Goal: Information Seeking & Learning: Learn about a topic

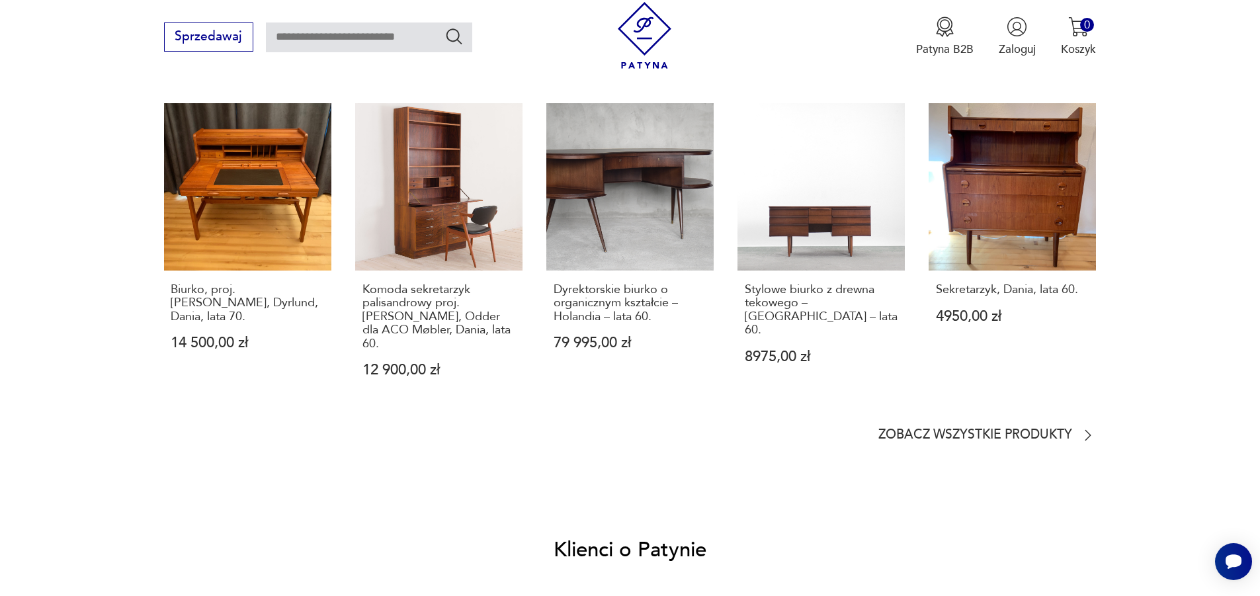
scroll to position [1257, 0]
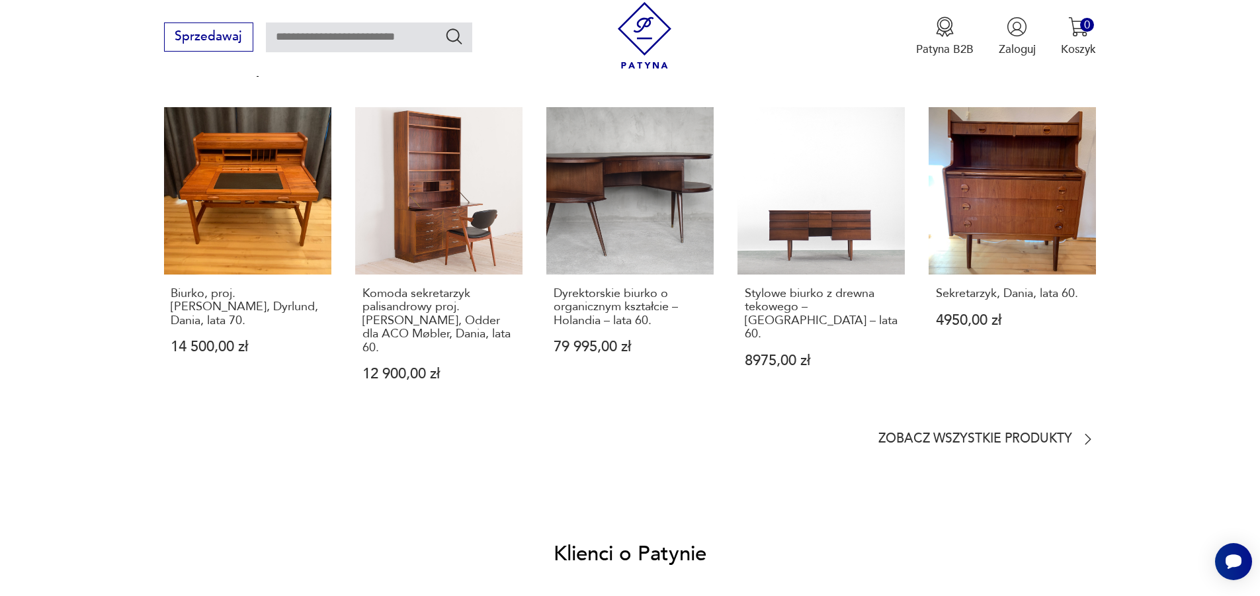
click at [974, 417] on section "Podobne przedmioty Biurko, proj. [PERSON_NAME], Dyrlund, Dania, lata 70. 14 500…" at bounding box center [630, 251] width 933 height 392
click at [1011, 434] on p "Zobacz wszystkie produkty" at bounding box center [976, 439] width 194 height 11
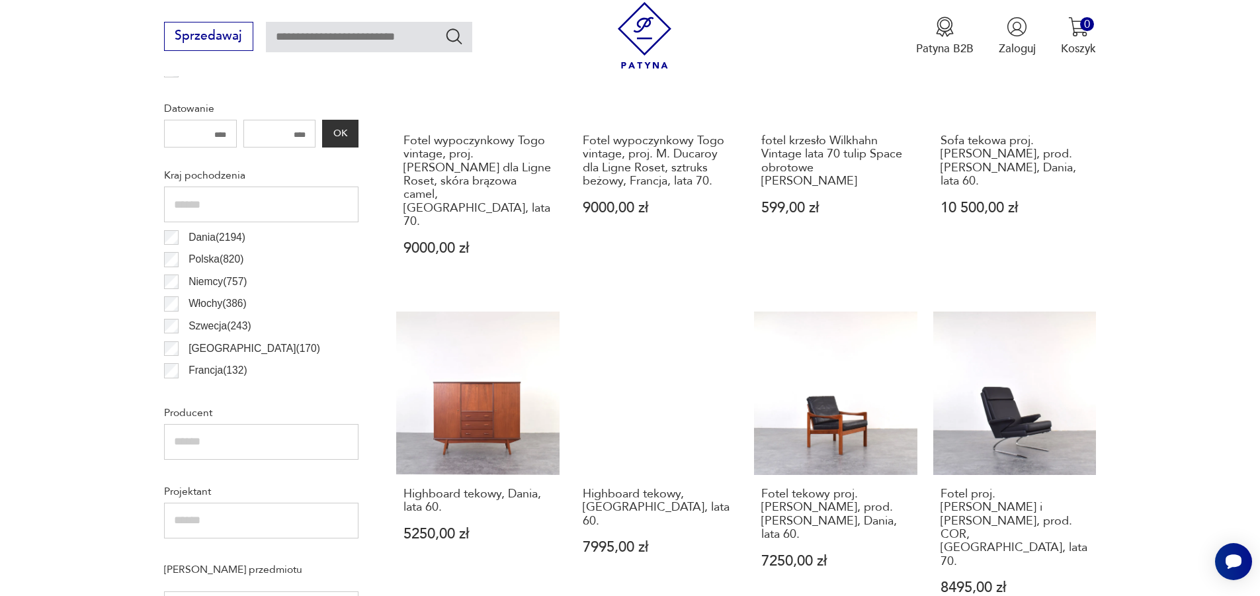
scroll to position [728, 0]
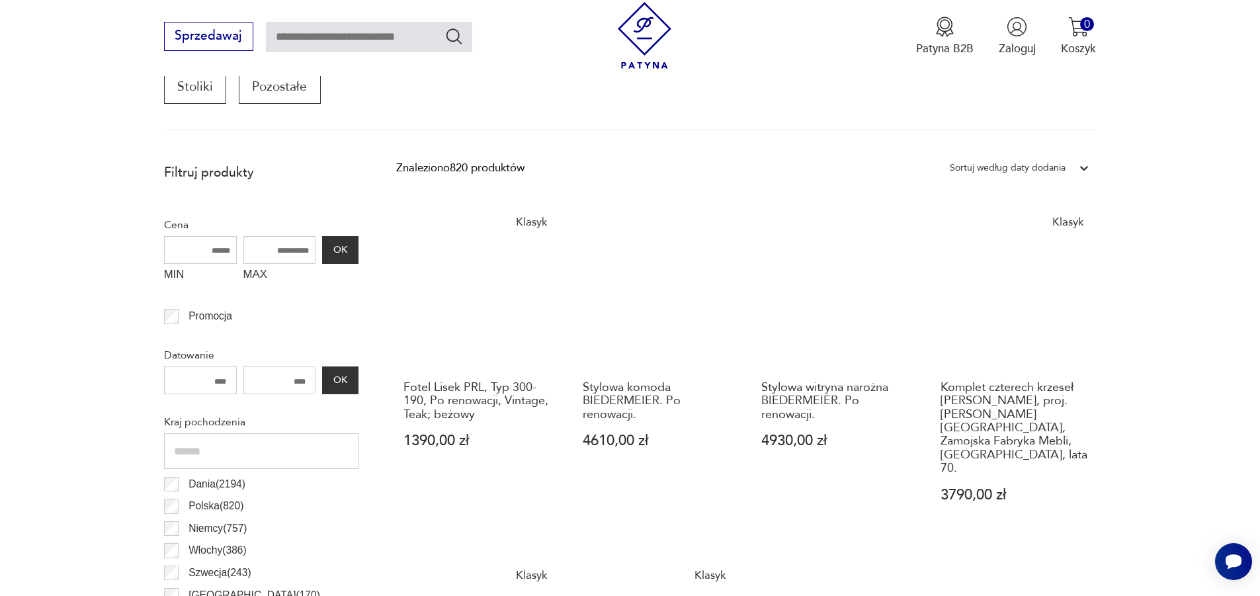
scroll to position [507, 0]
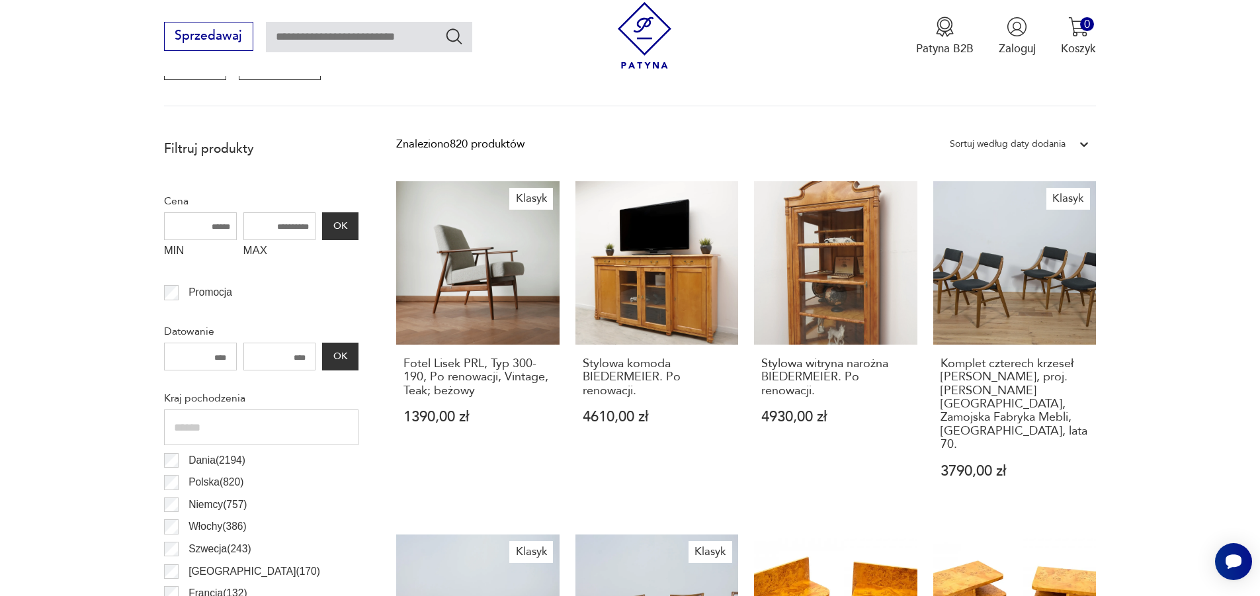
click at [275, 359] on input "number" at bounding box center [279, 357] width 73 height 28
click at [286, 357] on input "number" at bounding box center [279, 357] width 73 height 28
click at [294, 356] on input "number" at bounding box center [279, 357] width 73 height 28
click at [220, 357] on input "number" at bounding box center [200, 357] width 73 height 28
click at [220, 358] on input "number" at bounding box center [200, 357] width 73 height 28
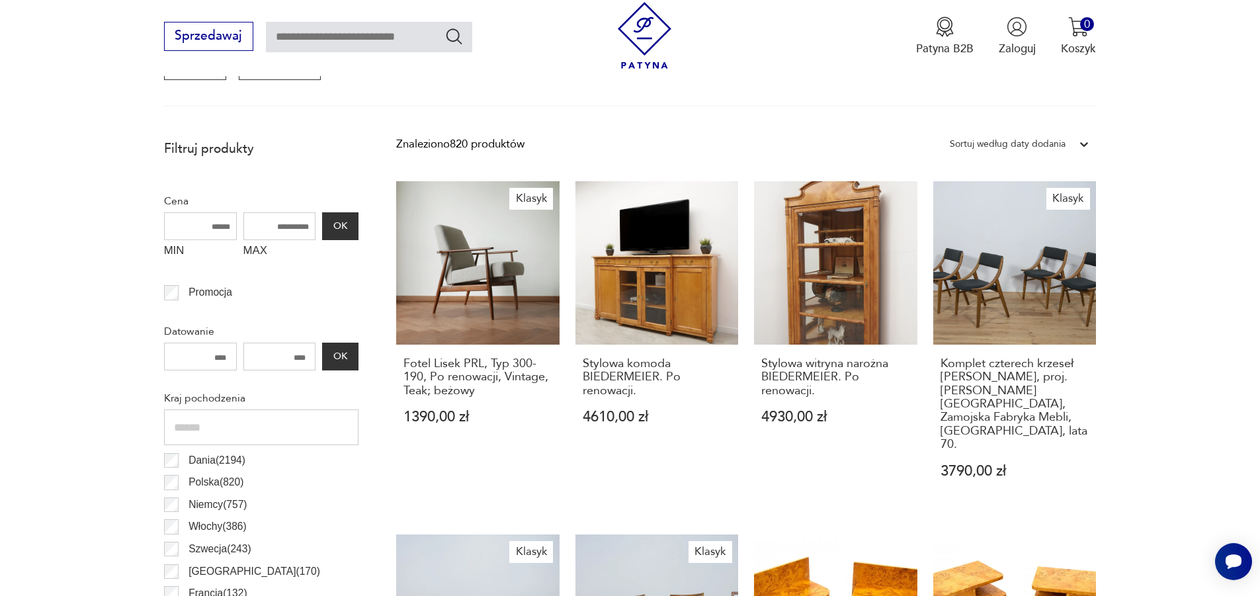
click at [217, 357] on input "number" at bounding box center [200, 357] width 73 height 28
drag, startPoint x: 213, startPoint y: 357, endPoint x: 205, endPoint y: 357, distance: 7.9
click at [205, 357] on input "number" at bounding box center [200, 357] width 73 height 28
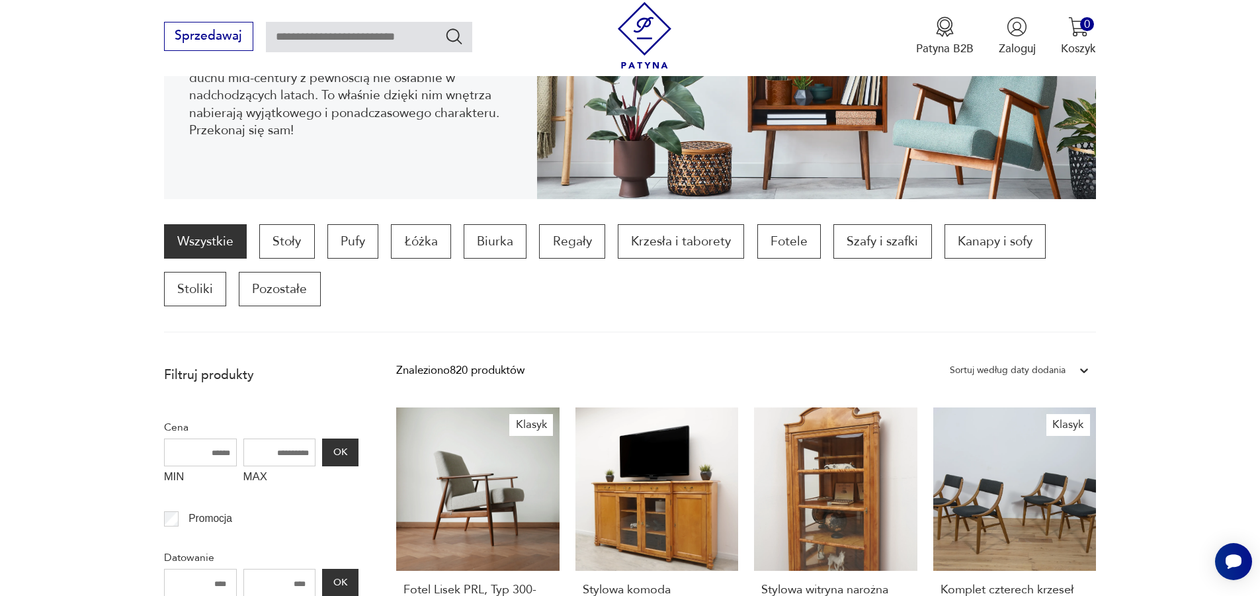
scroll to position [242, 0]
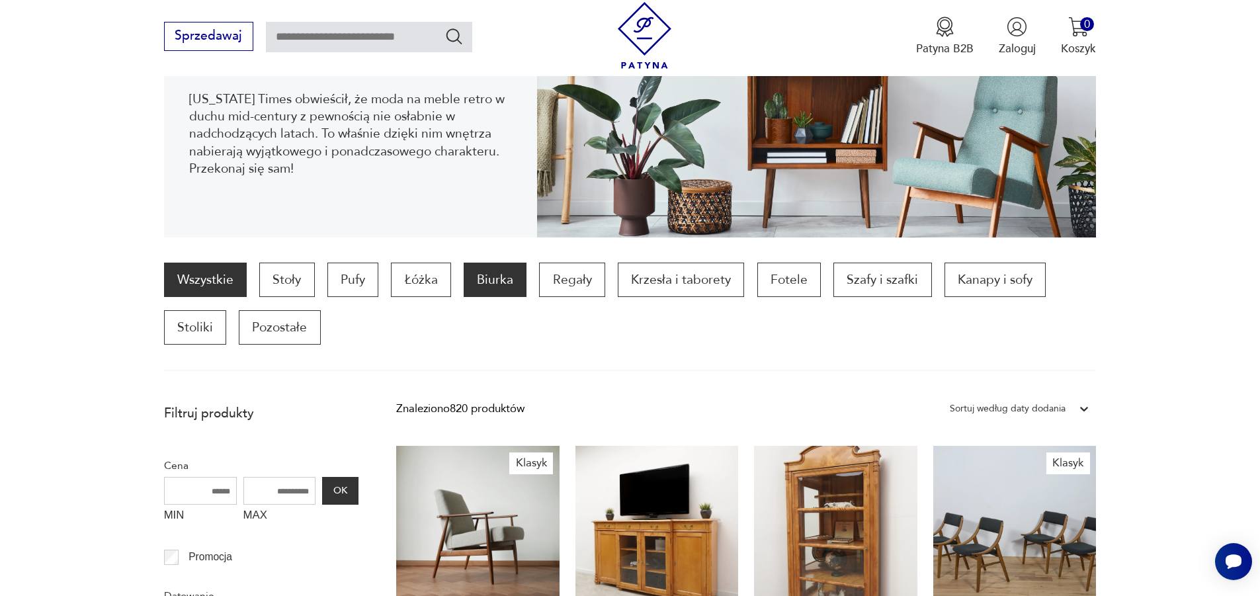
click at [478, 271] on p "Biurka" at bounding box center [495, 280] width 63 height 34
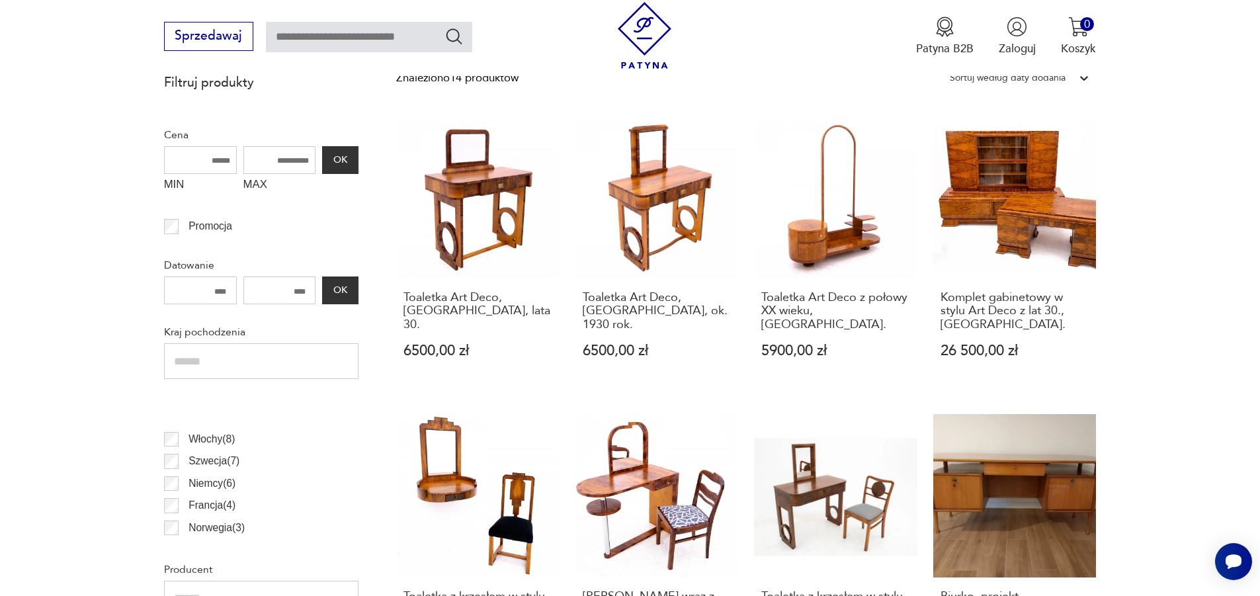
scroll to position [132, 0]
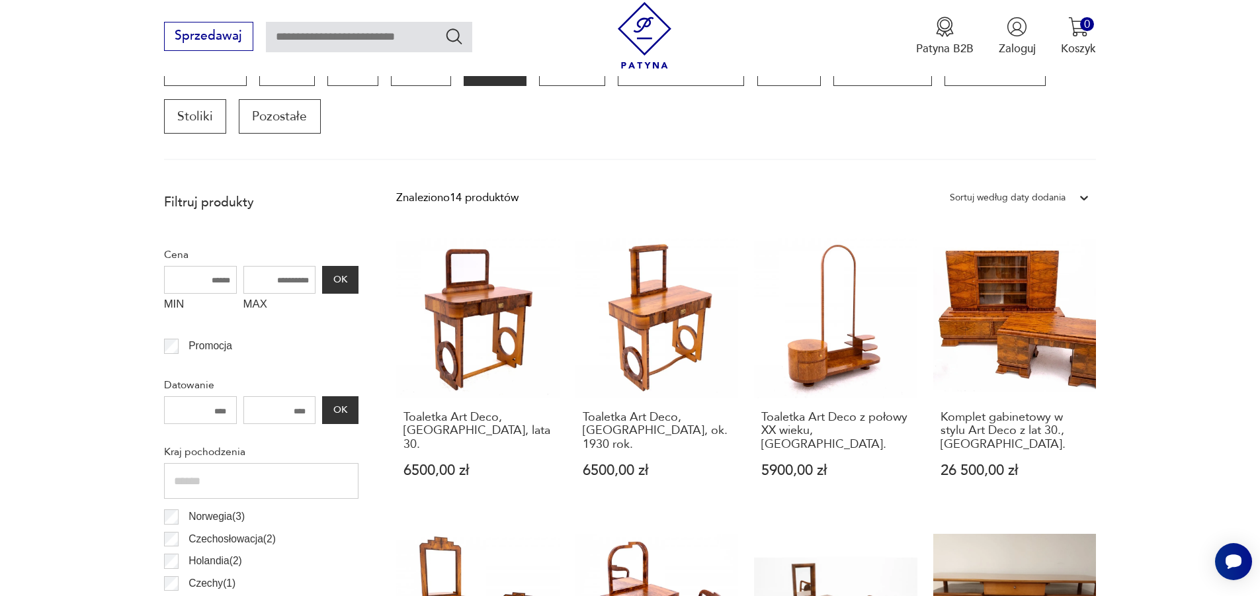
scroll to position [441, 0]
